Goal: Task Accomplishment & Management: Complete application form

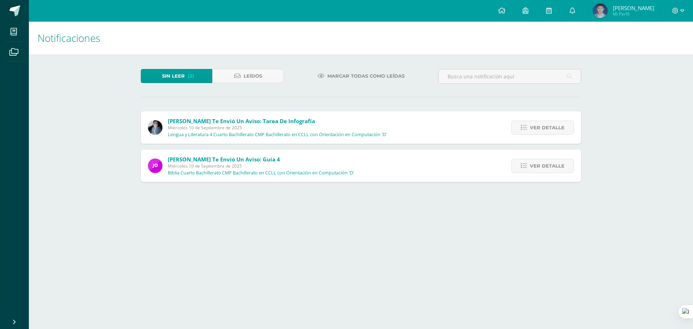
click at [538, 135] on div "Ver detalle" at bounding box center [541, 127] width 81 height 32
click at [536, 129] on span "Ver detalle" at bounding box center [547, 127] width 35 height 13
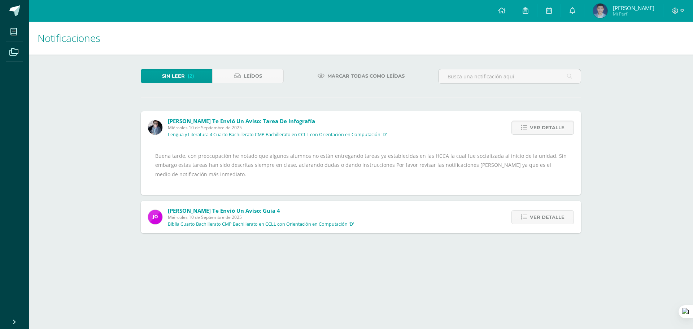
click at [536, 131] on span "Ver detalle" at bounding box center [547, 127] width 35 height 13
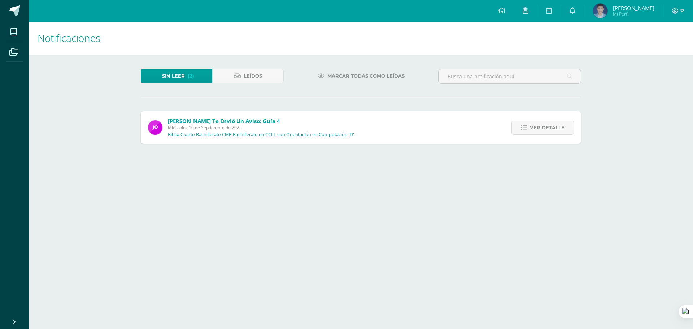
click at [536, 131] on span "Ver detalle" at bounding box center [547, 127] width 35 height 13
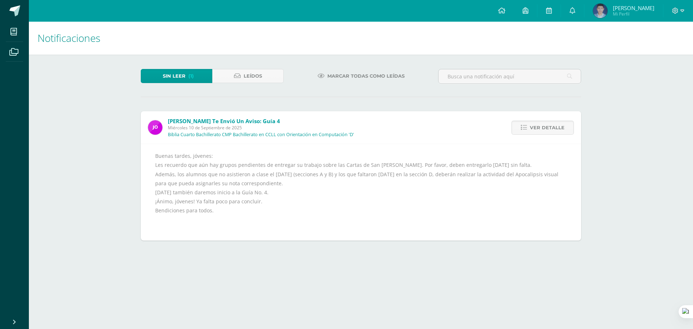
click at [536, 131] on span "Ver detalle" at bounding box center [547, 127] width 35 height 13
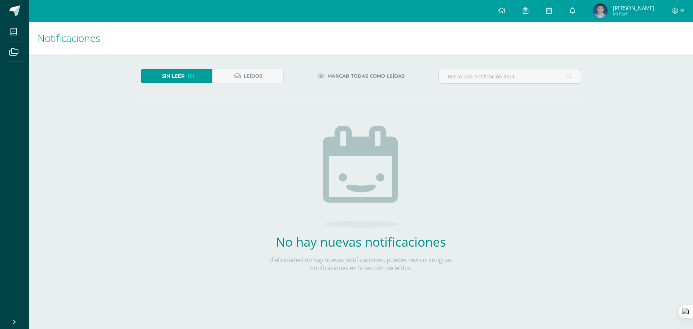
click at [267, 86] on div "Sin leer (0) Leídos" at bounding box center [212, 79] width 149 height 21
click at [268, 78] on link "Leídos" at bounding box center [247, 76] width 71 height 14
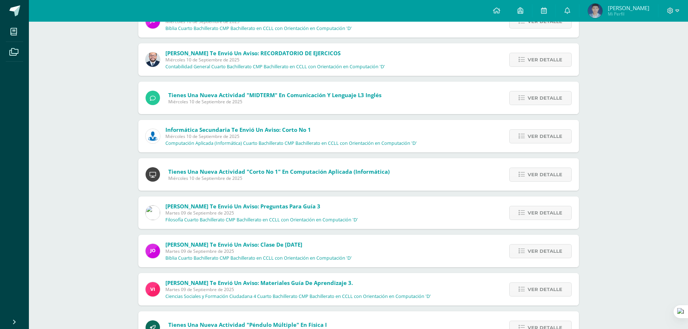
scroll to position [198, 0]
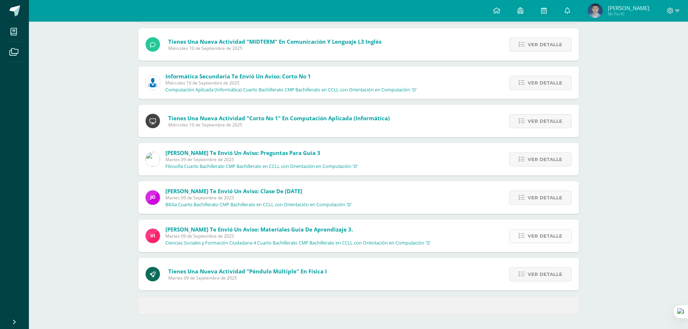
click at [517, 229] on link "Ver detalle" at bounding box center [540, 236] width 62 height 14
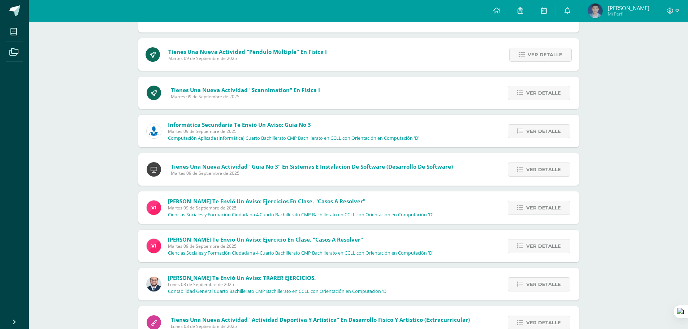
scroll to position [631, 0]
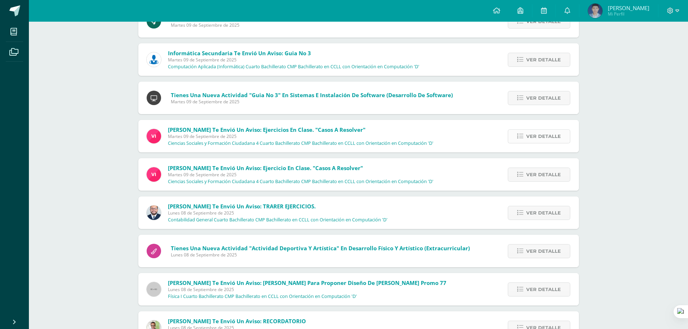
click at [569, 131] on link "Ver detalle" at bounding box center [539, 136] width 62 height 14
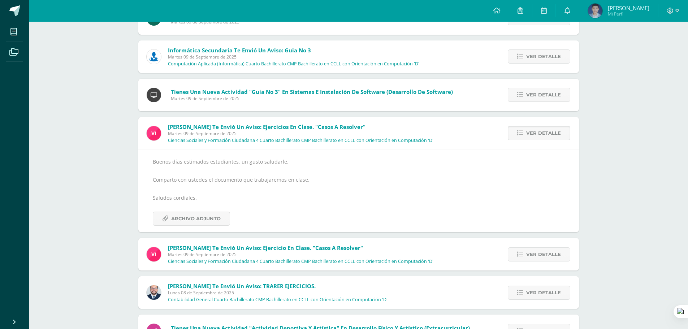
click at [553, 134] on span "Ver detalle" at bounding box center [543, 132] width 35 height 13
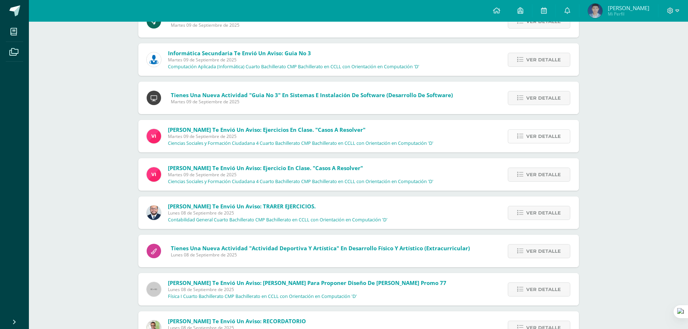
click at [551, 135] on span "Ver detalle" at bounding box center [543, 136] width 35 height 13
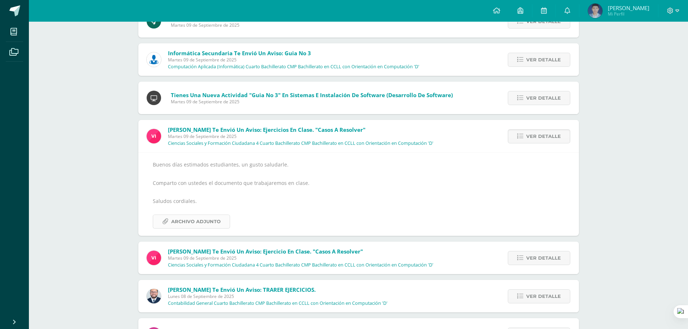
click at [171, 219] on span "Archivo Adjunto" at bounding box center [195, 221] width 49 height 13
click at [524, 261] on link "Ver detalle" at bounding box center [539, 258] width 62 height 14
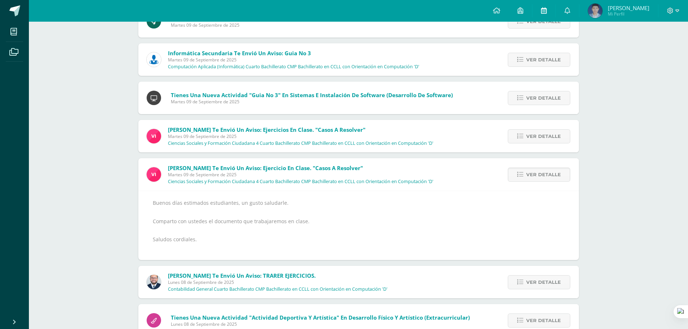
click at [548, 8] on link at bounding box center [543, 11] width 23 height 22
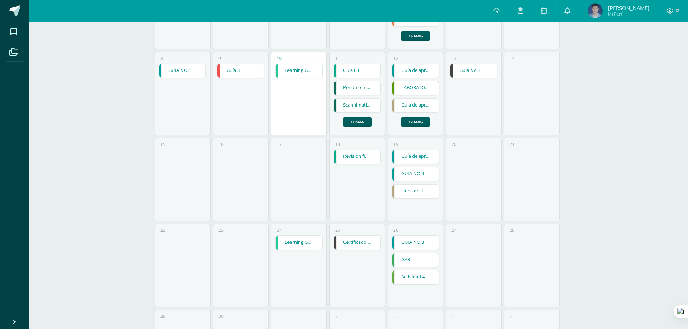
scroll to position [181, 0]
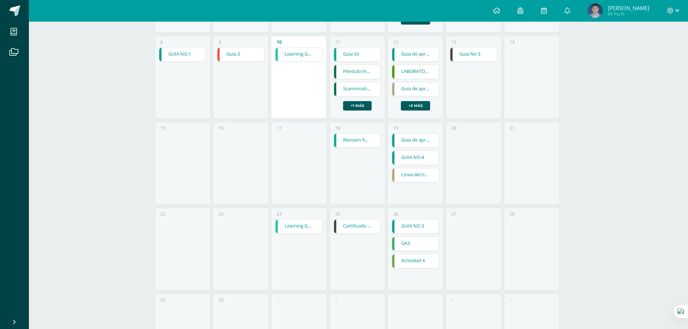
click at [348, 75] on link "Péndulo múltiple" at bounding box center [357, 72] width 47 height 14
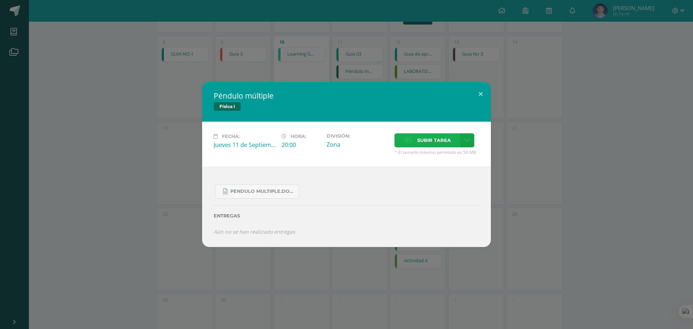
click at [436, 139] on span "Subir tarea" at bounding box center [434, 140] width 34 height 13
click at [0, 0] on input "Subir tarea" at bounding box center [0, 0] width 0 height 0
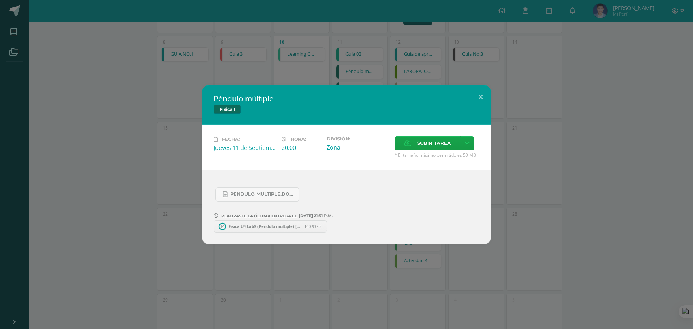
click at [268, 226] on span "Fisica U4 Lab3 (Péndulo múltiple) Pablo Vásquez IV D clave 26.pdf" at bounding box center [264, 225] width 79 height 5
click at [473, 101] on button at bounding box center [480, 97] width 21 height 25
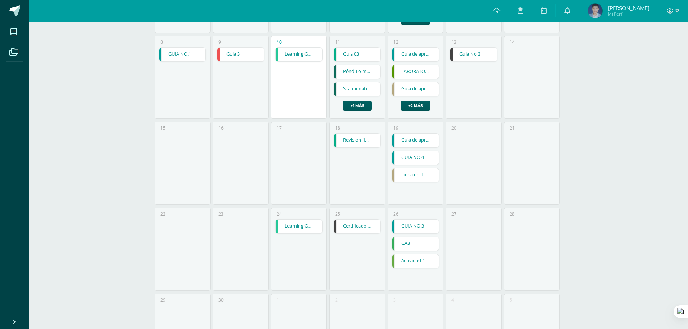
click at [363, 91] on link "Scannimation" at bounding box center [357, 89] width 47 height 14
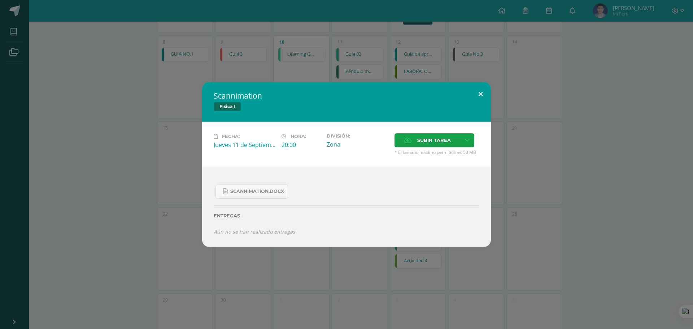
click at [477, 90] on button at bounding box center [480, 94] width 21 height 25
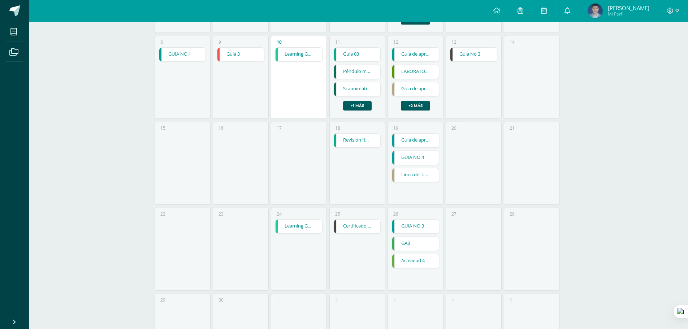
click at [370, 67] on link "Péndulo múltiple" at bounding box center [357, 72] width 47 height 14
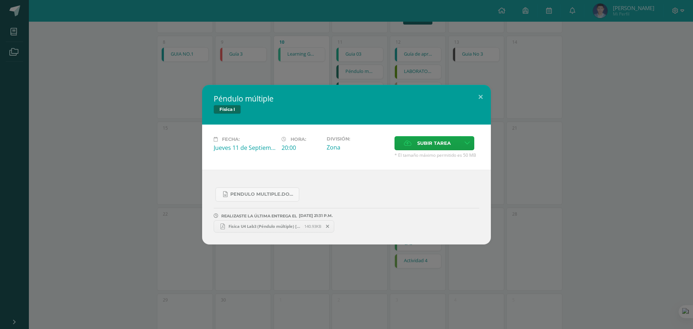
click at [500, 86] on div "Péndulo múltiple Física I Fecha: Jueves 11 de Septiembre Hora: 20:00 División: …" at bounding box center [346, 165] width 687 height 160
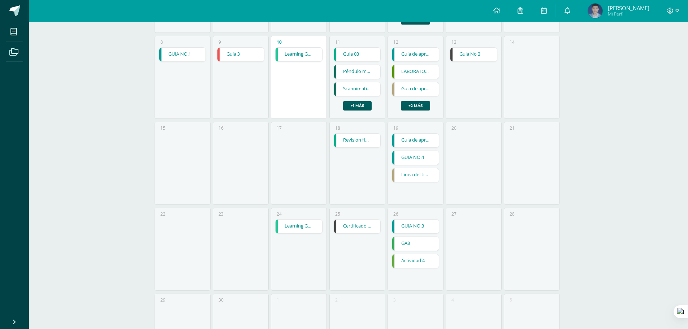
click at [356, 91] on link "Scannimation" at bounding box center [357, 89] width 47 height 14
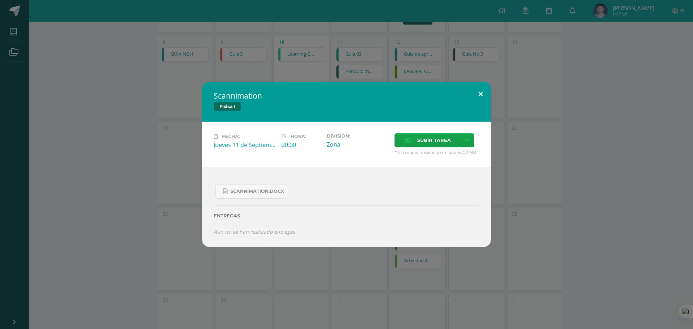
click at [479, 90] on button at bounding box center [480, 94] width 21 height 25
